Goal: Check status

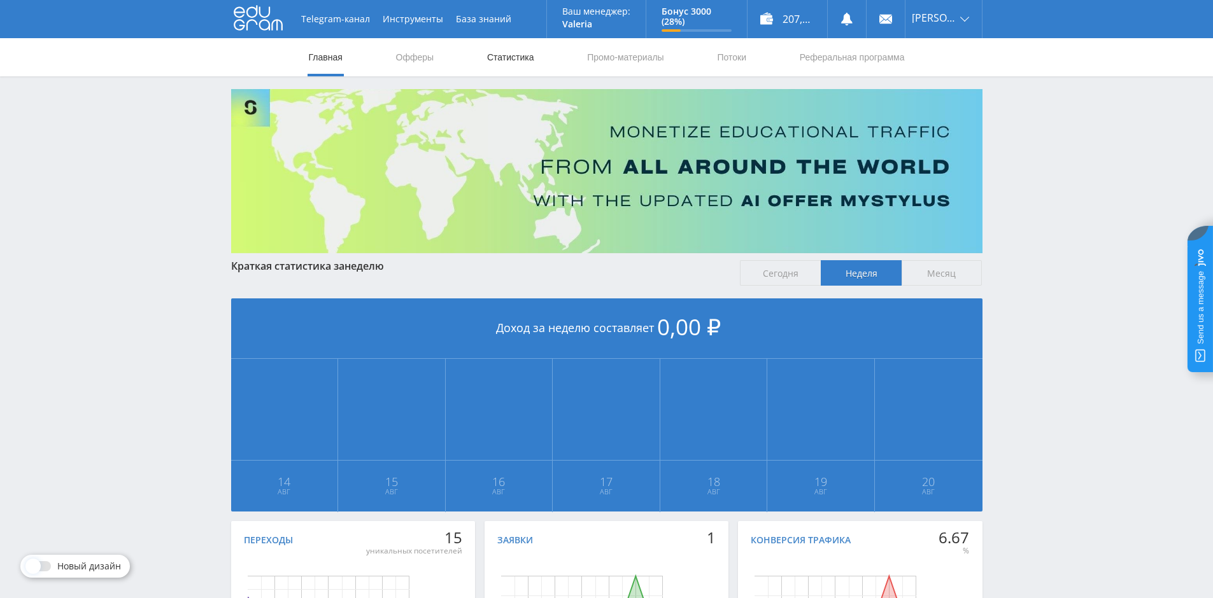
click at [509, 60] on link "Статистика" at bounding box center [511, 57] width 50 height 38
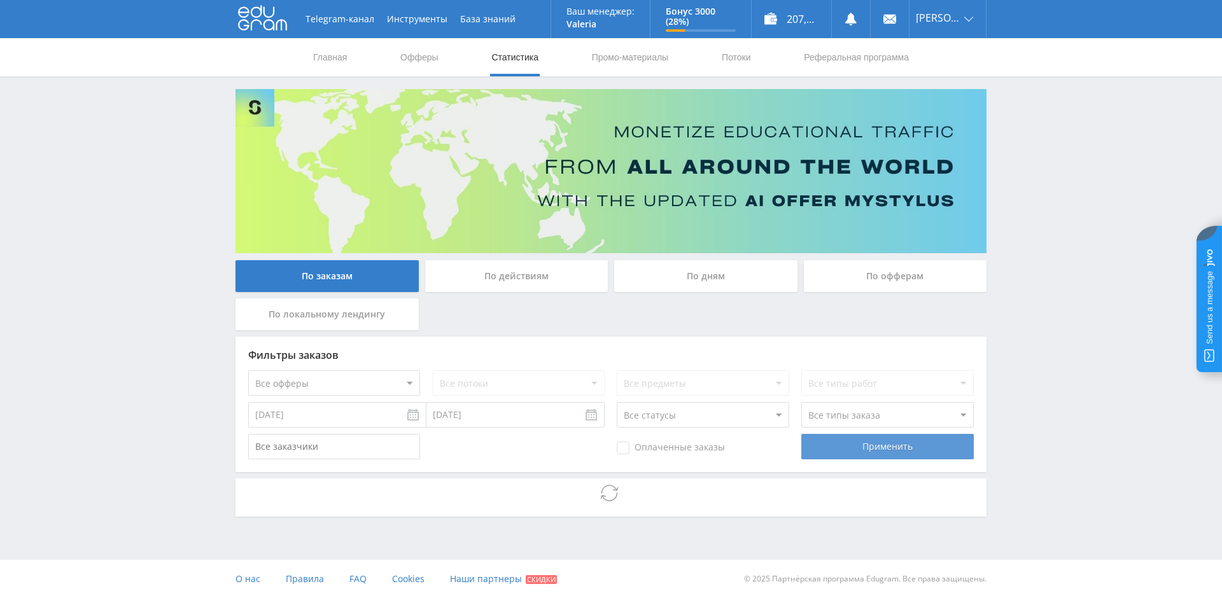
click at [888, 448] on div "Применить" at bounding box center [888, 446] width 172 height 25
click at [868, 276] on div "По офферам" at bounding box center [895, 276] width 183 height 32
click at [0, 0] on input "По офферам" at bounding box center [0, 0] width 0 height 0
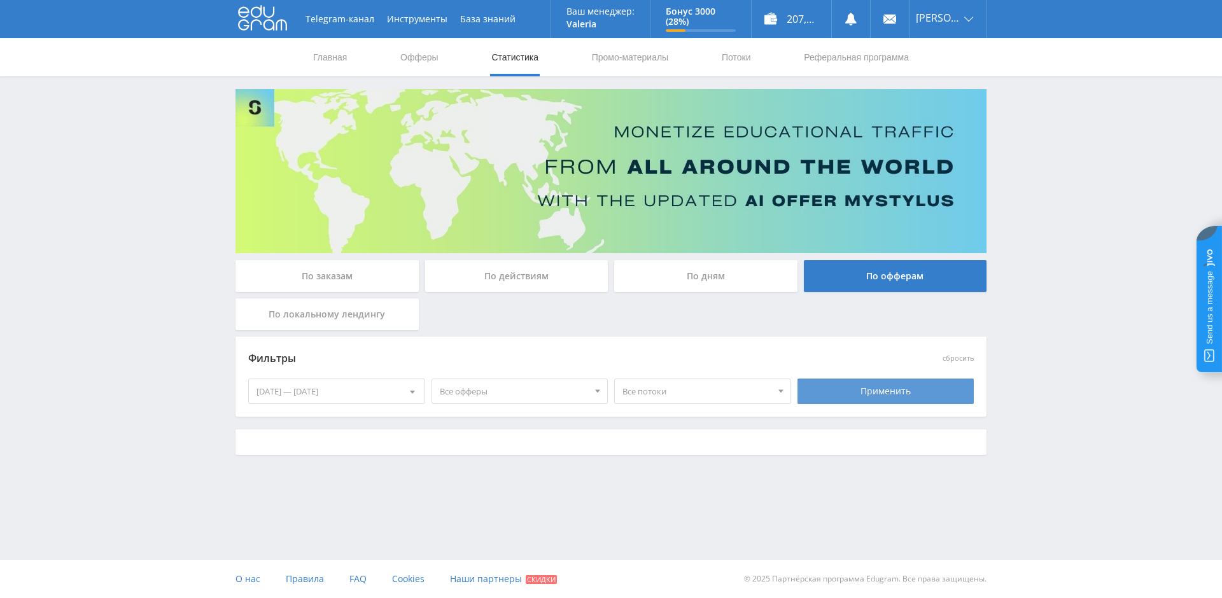
drag, startPoint x: 868, startPoint y: 387, endPoint x: 885, endPoint y: 392, distance: 17.3
click at [869, 386] on div "Применить" at bounding box center [886, 391] width 177 height 25
click at [304, 393] on div "[DATE] — [DATE]" at bounding box center [337, 391] width 176 height 24
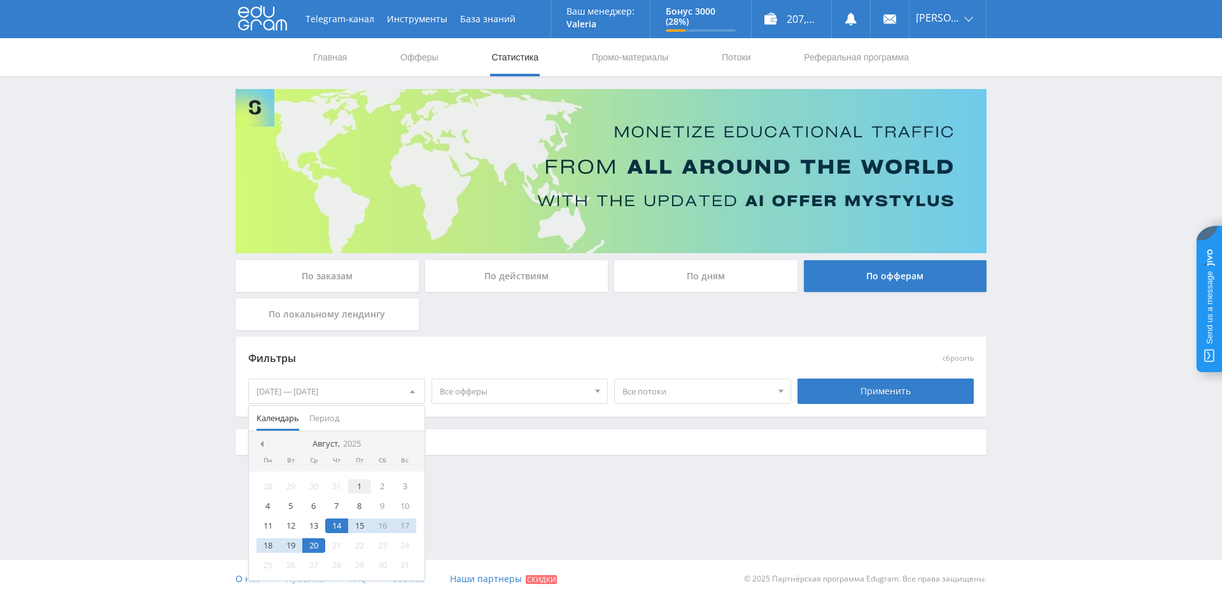
click at [358, 483] on div "1" at bounding box center [359, 486] width 23 height 15
click at [307, 546] on div "20" at bounding box center [313, 546] width 23 height 15
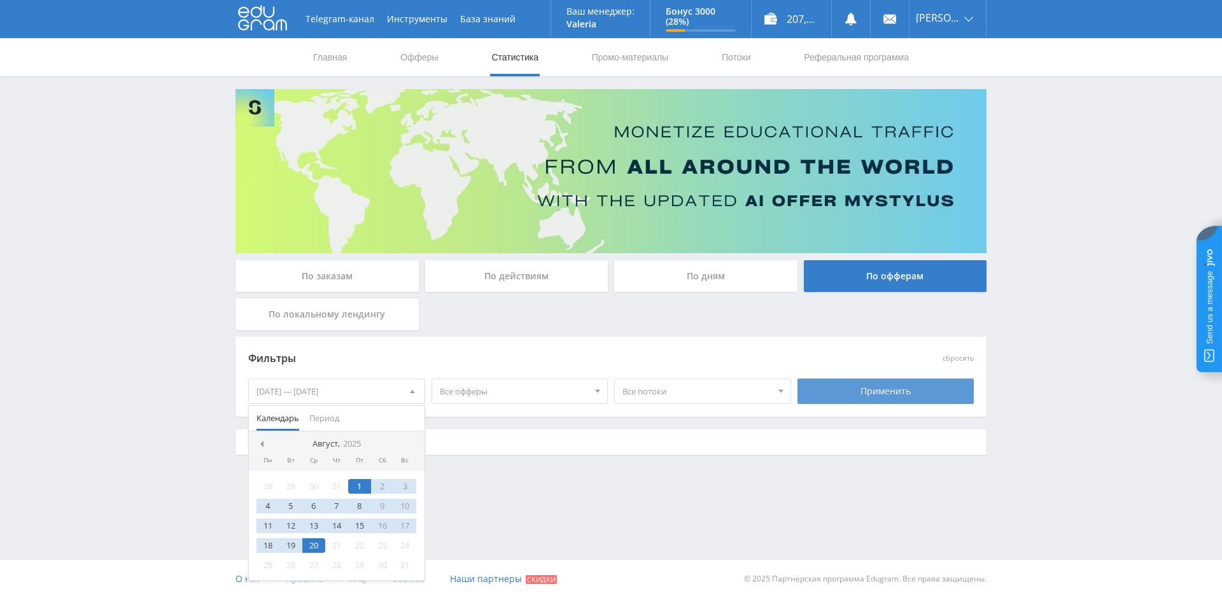
click at [874, 393] on div "Применить" at bounding box center [886, 391] width 177 height 25
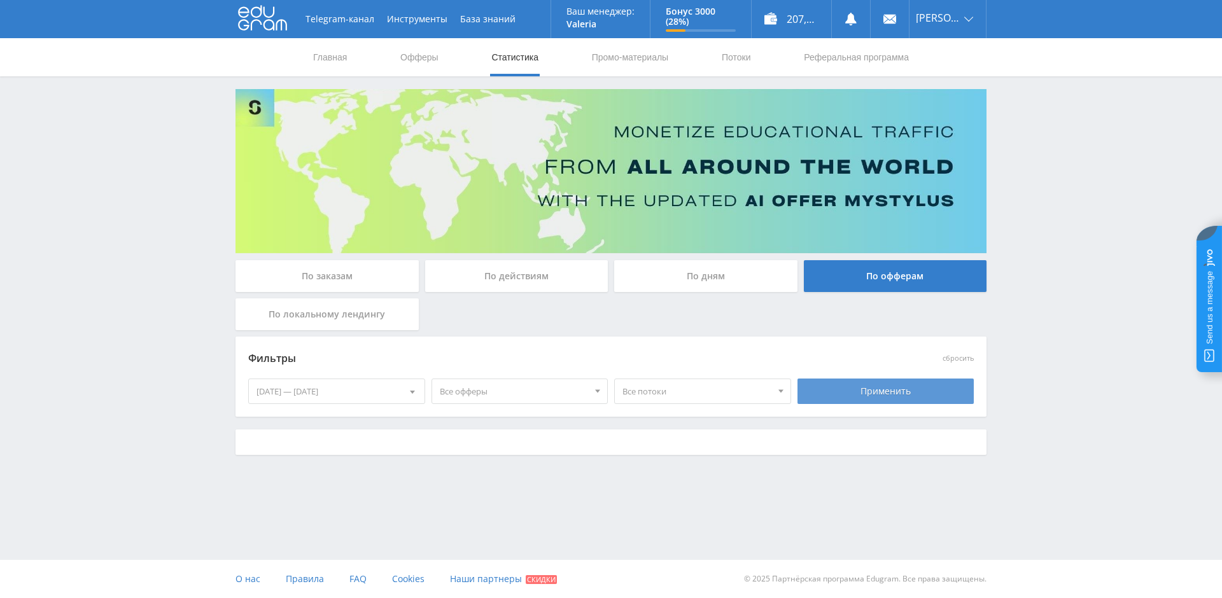
click at [894, 393] on div "Применить" at bounding box center [886, 391] width 177 height 25
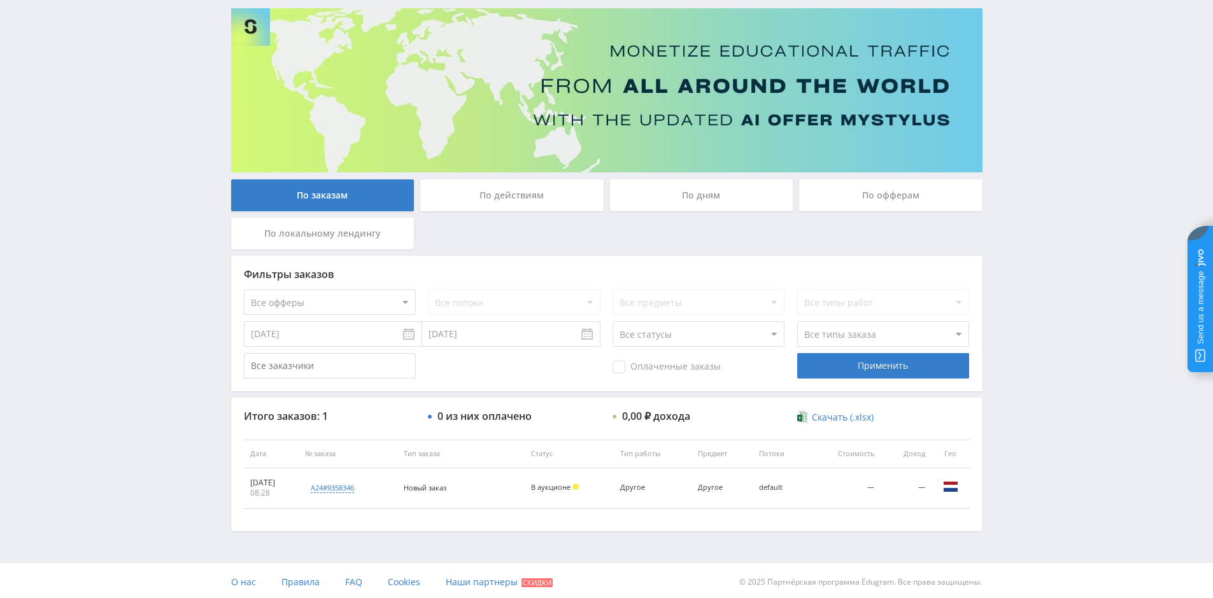
scroll to position [84, 0]
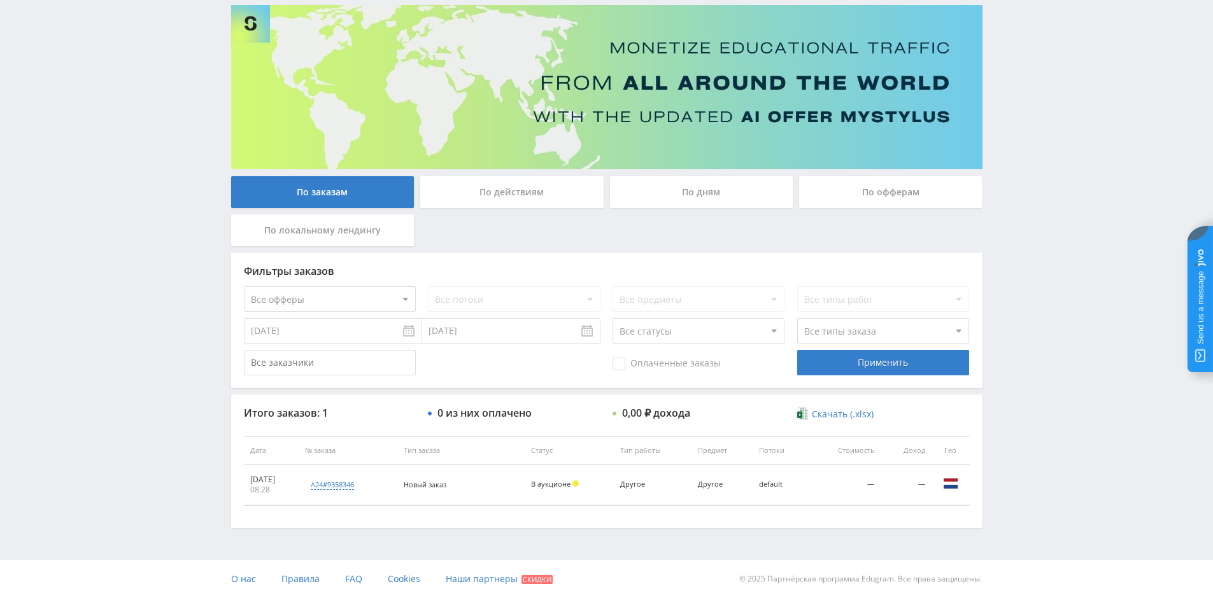
click at [848, 195] on div "По офферам" at bounding box center [890, 192] width 183 height 32
click at [0, 0] on input "По офферам" at bounding box center [0, 0] width 0 height 0
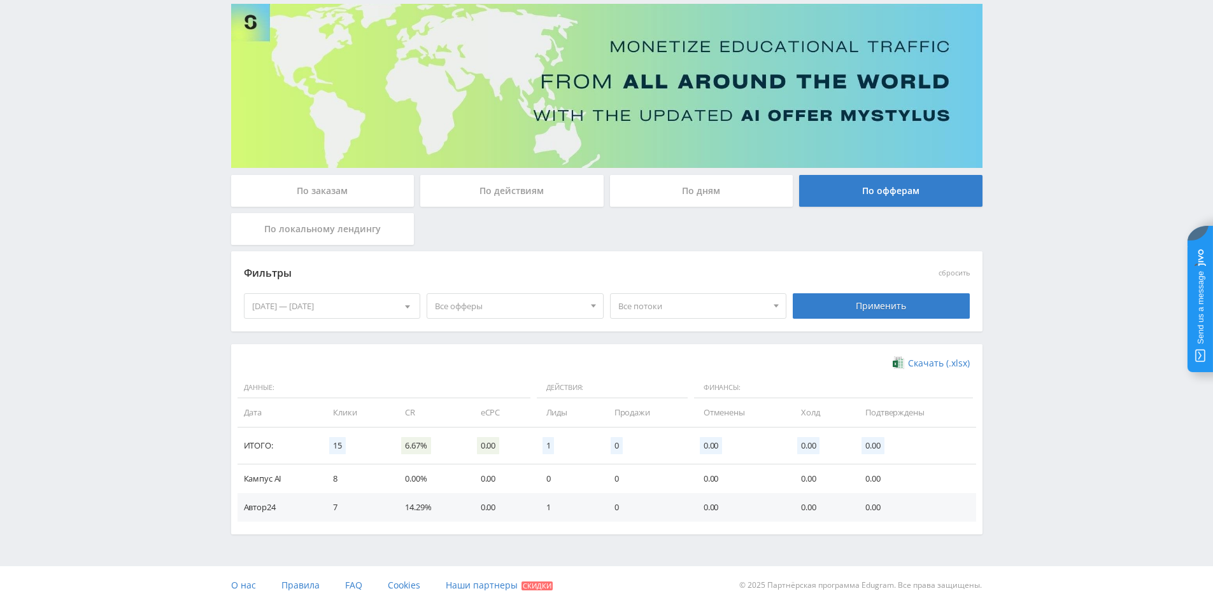
scroll to position [92, 0]
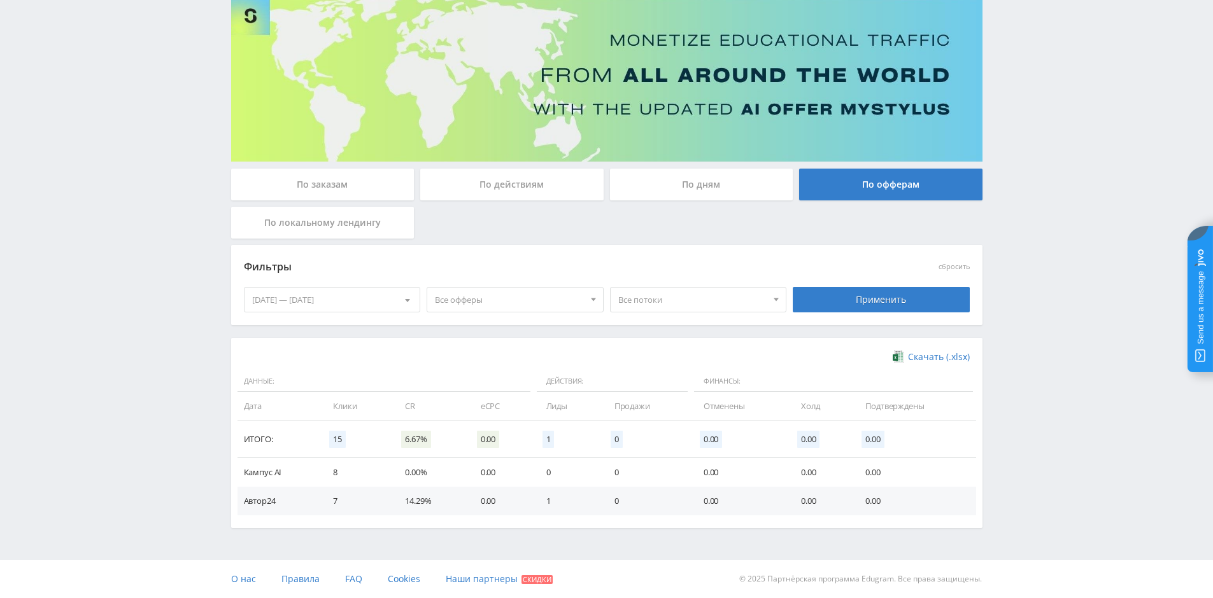
click at [498, 184] on div "По действиям" at bounding box center [511, 185] width 183 height 32
click at [0, 0] on input "По действиям" at bounding box center [0, 0] width 0 height 0
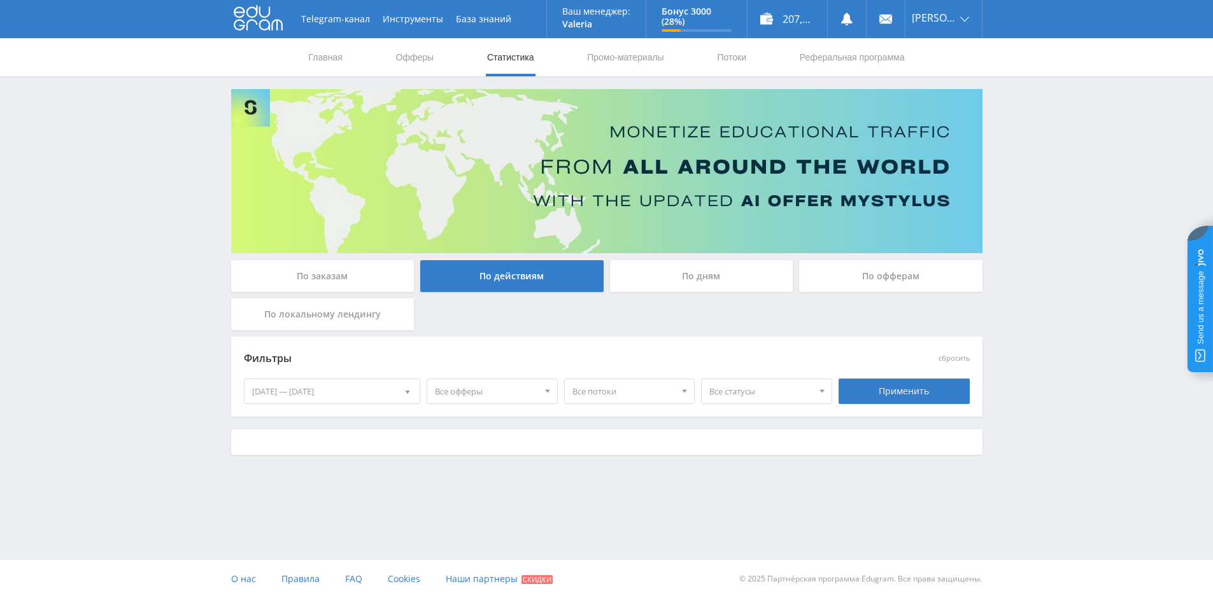
scroll to position [0, 0]
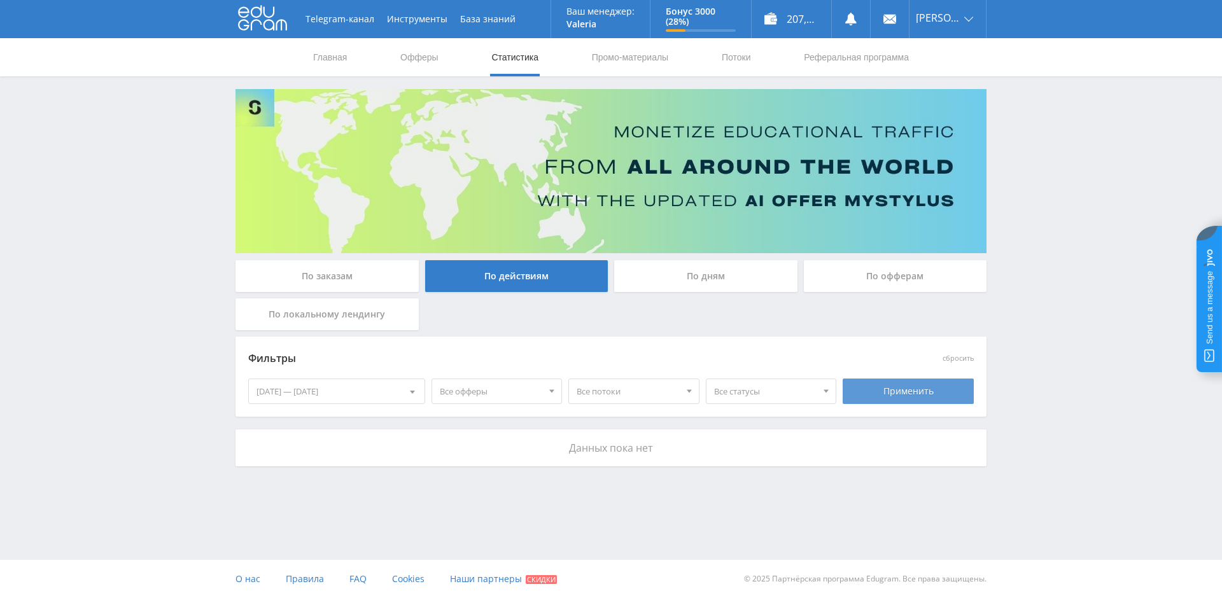
click at [893, 396] on div "Применить" at bounding box center [908, 391] width 131 height 25
click at [327, 272] on div "По заказам" at bounding box center [327, 276] width 183 height 32
click at [0, 0] on input "По заказам" at bounding box center [0, 0] width 0 height 0
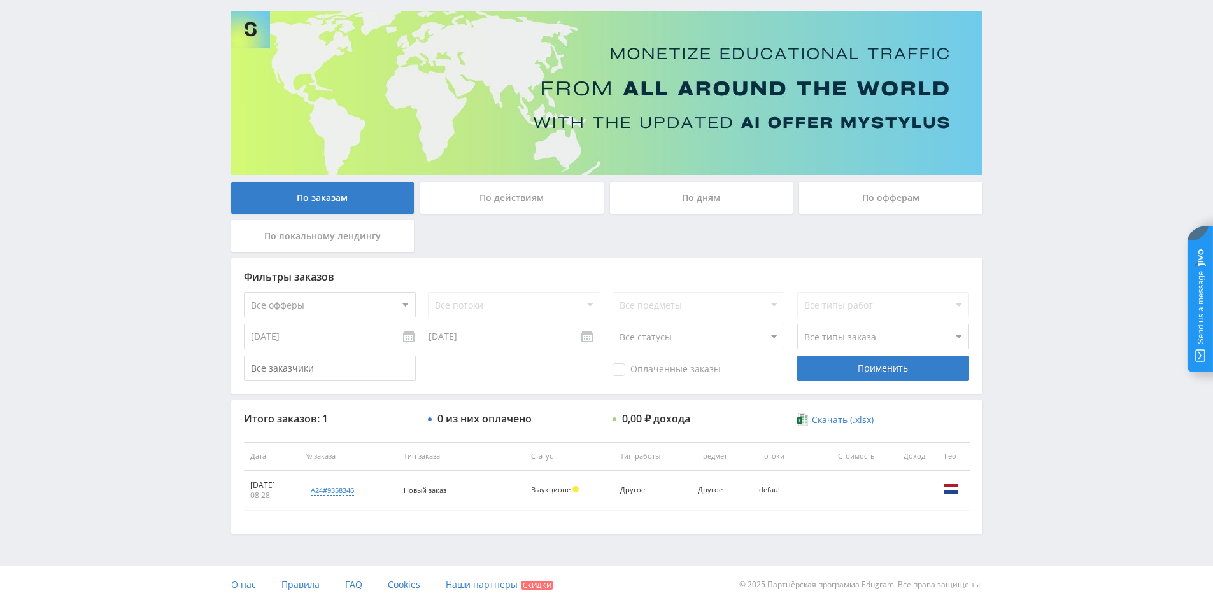
scroll to position [84, 0]
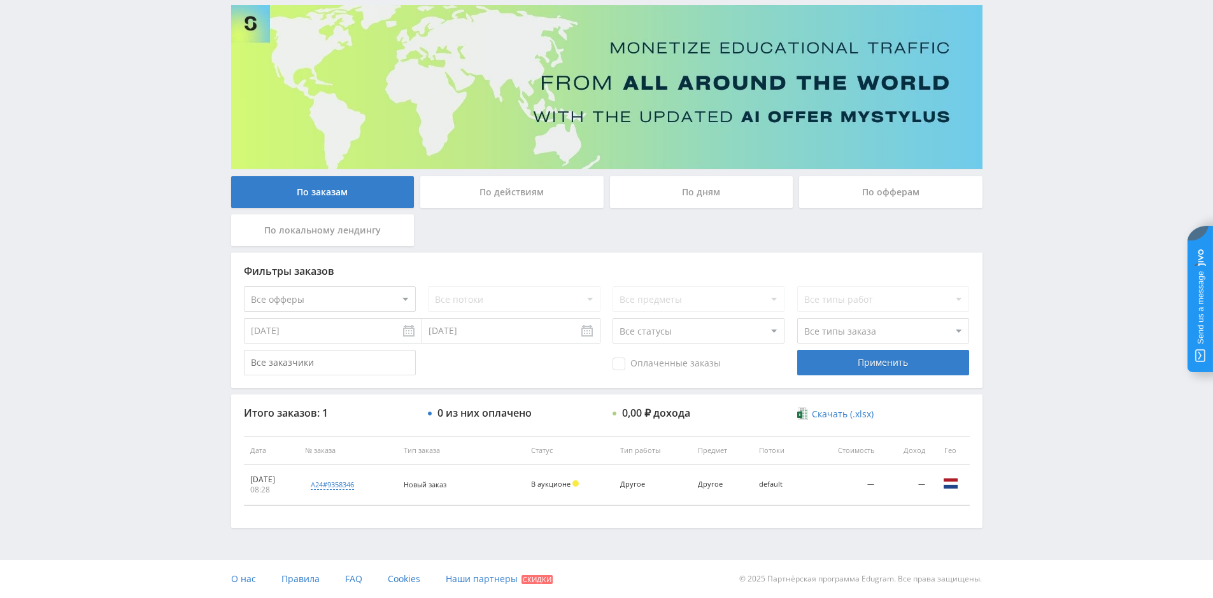
click at [728, 194] on div "По дням" at bounding box center [701, 192] width 183 height 32
click at [0, 0] on input "По дням" at bounding box center [0, 0] width 0 height 0
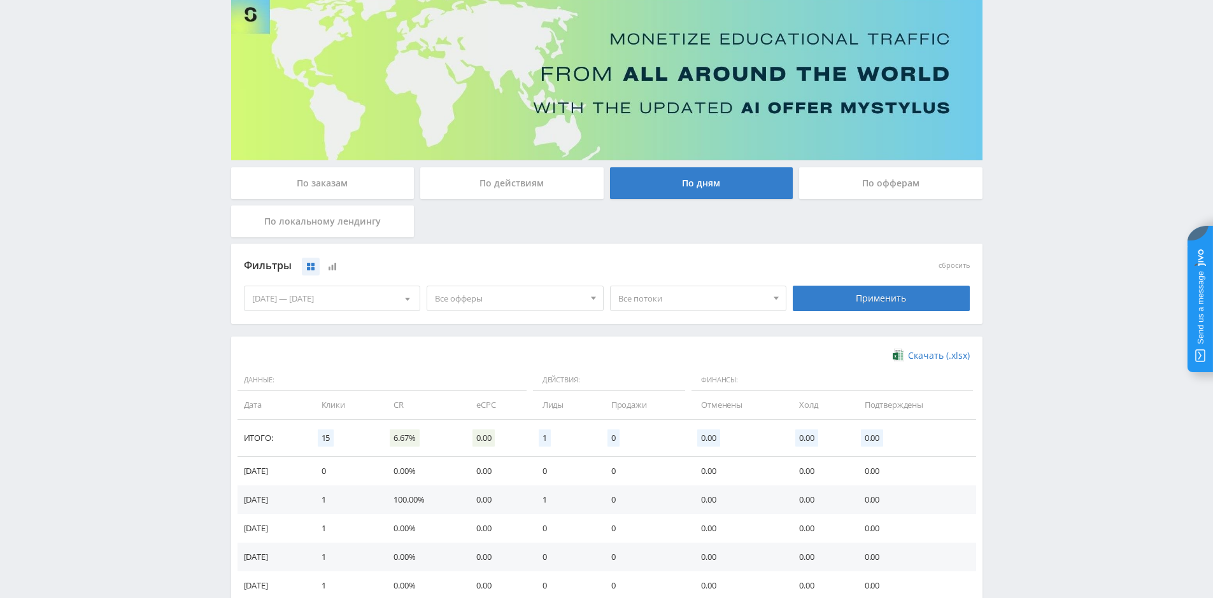
scroll to position [0, 0]
